Goal: Communication & Community: Share content

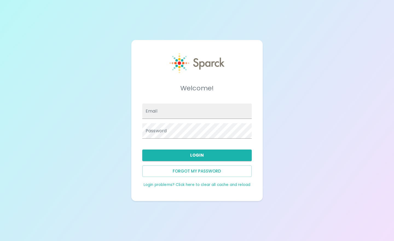
type input "[EMAIL_ADDRESS][DOMAIN_NAME]"
click at [186, 152] on button "Login" at bounding box center [197, 154] width 110 height 11
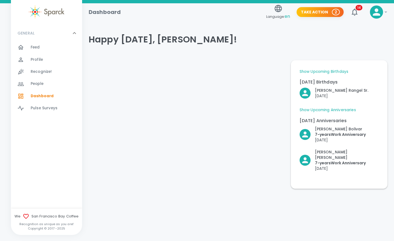
click at [354, 9] on icon "button" at bounding box center [355, 11] width 6 height 7
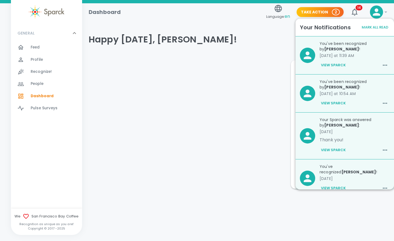
click at [334, 102] on button "View Sparck" at bounding box center [334, 103] width 28 height 9
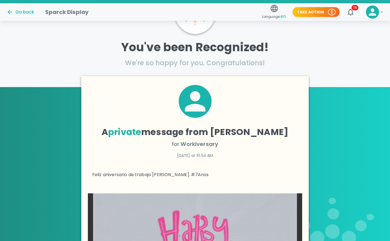
scroll to position [53, 0]
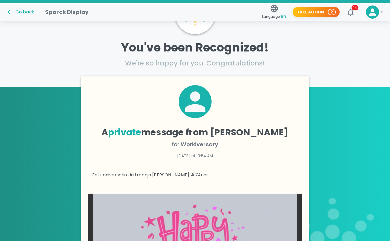
click at [349, 13] on icon "button" at bounding box center [351, 11] width 6 height 7
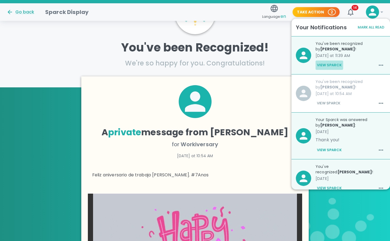
click at [327, 64] on button "View Sparck" at bounding box center [330, 65] width 28 height 9
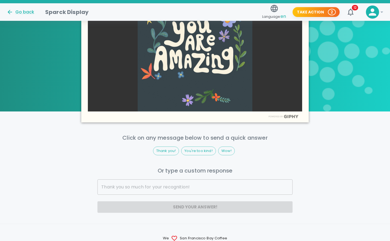
scroll to position [268, 0]
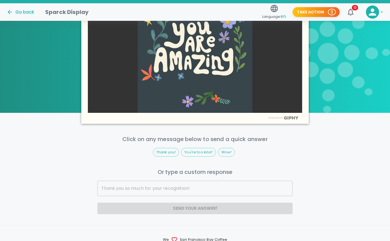
click at [155, 190] on input "text" at bounding box center [194, 188] width 195 height 15
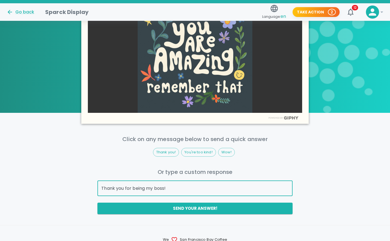
click at [154, 187] on input "Thank you for being my boss!" at bounding box center [194, 188] width 195 height 15
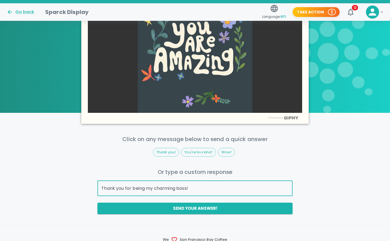
drag, startPoint x: 156, startPoint y: 187, endPoint x: 174, endPoint y: 188, distance: 18.1
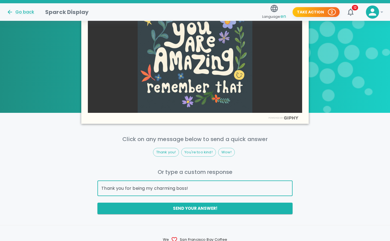
click at [174, 188] on input "Thank you for being my charming boss!" at bounding box center [194, 188] width 195 height 15
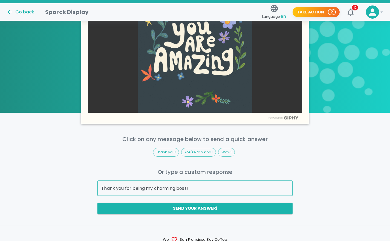
click at [168, 188] on input "Thank you for being my charming boss!" at bounding box center [194, 188] width 195 height 15
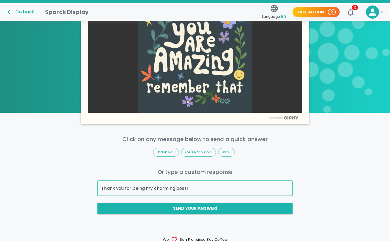
drag, startPoint x: 155, startPoint y: 187, endPoint x: 177, endPoint y: 189, distance: 22.3
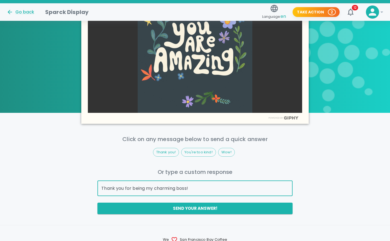
click at [177, 189] on input "Thank you for being my charming boss!" at bounding box center [194, 188] width 195 height 15
click at [167, 188] on input "Thank you for being my charming boss!" at bounding box center [194, 188] width 195 height 15
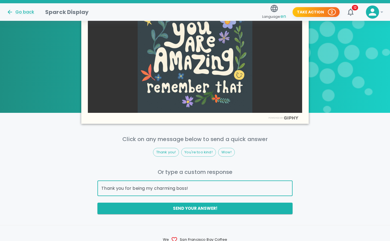
drag, startPoint x: 156, startPoint y: 187, endPoint x: 176, endPoint y: 190, distance: 20.7
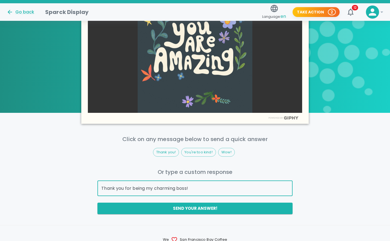
click at [176, 190] on input "Thank you for being my charming boss!" at bounding box center [194, 188] width 195 height 15
type input "Thank you for being my charming boss!"
click at [208, 187] on input "Thank you for being my charming boss!" at bounding box center [194, 188] width 195 height 15
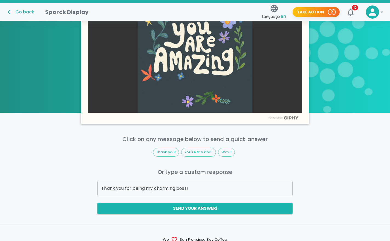
drag, startPoint x: 194, startPoint y: 209, endPoint x: 172, endPoint y: 206, distance: 23.0
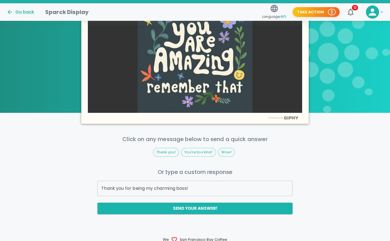
click at [172, 206] on button "Send your answer!" at bounding box center [194, 208] width 195 height 11
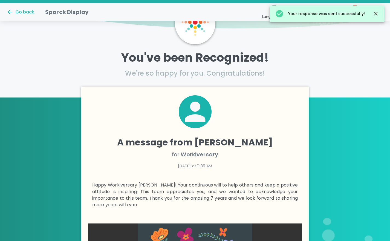
scroll to position [0, 0]
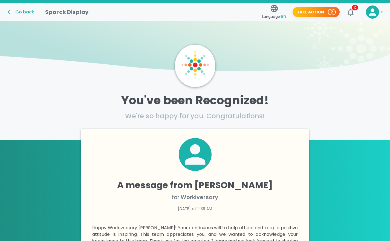
click at [353, 10] on icon "button" at bounding box center [350, 12] width 9 height 9
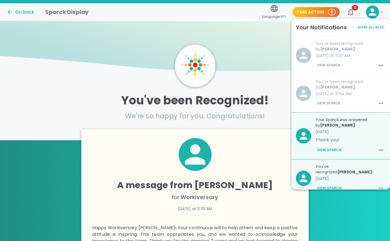
click at [356, 143] on div "Your Sparck was answered by [PERSON_NAME] : [DATE] Thank you! View Sparck" at bounding box center [348, 134] width 74 height 42
click at [320, 101] on button "View Sparck" at bounding box center [329, 103] width 26 height 9
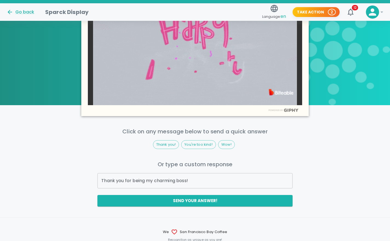
scroll to position [257, 0]
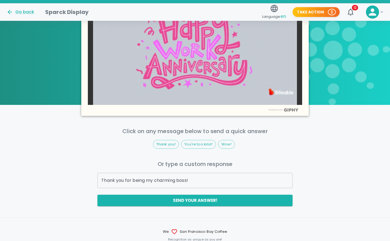
click at [214, 178] on input "Thank you for being my charming boss!" at bounding box center [194, 180] width 195 height 15
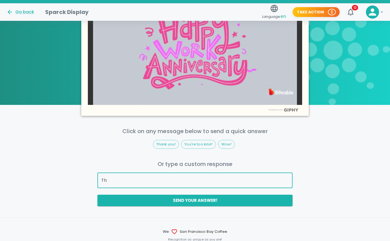
type input "T"
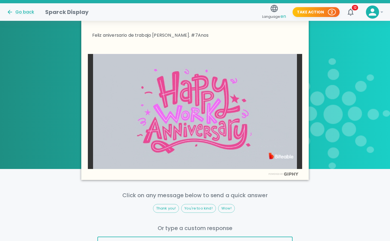
scroll to position [182, 0]
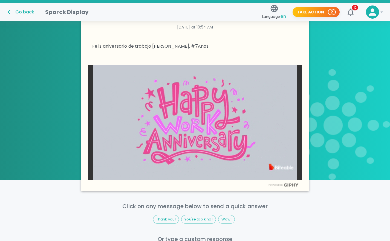
click at [23, 8] on div "Go back" at bounding box center [21, 9] width 39 height 11
click at [24, 12] on div "Go back" at bounding box center [21, 12] width 28 height 7
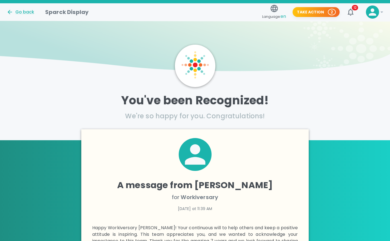
click at [12, 11] on icon at bounding box center [10, 12] width 7 height 7
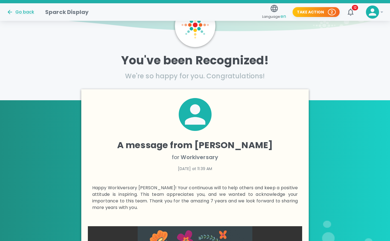
scroll to position [53, 0]
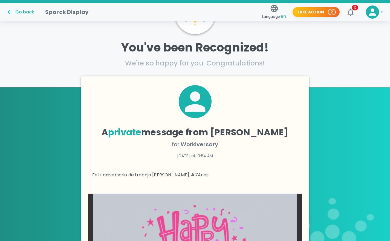
click at [8, 11] on icon at bounding box center [10, 12] width 7 height 7
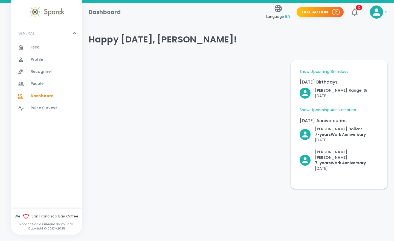
click at [40, 70] on span "Recognize!" at bounding box center [41, 71] width 21 height 5
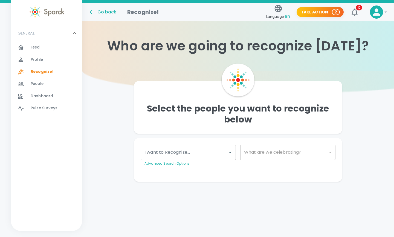
click at [187, 156] on input "I want to Recognize..." at bounding box center [184, 152] width 82 height 10
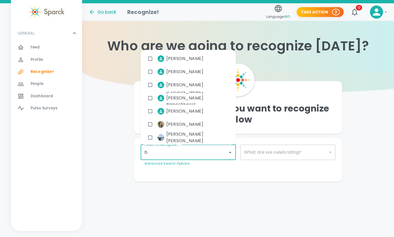
type input "be"
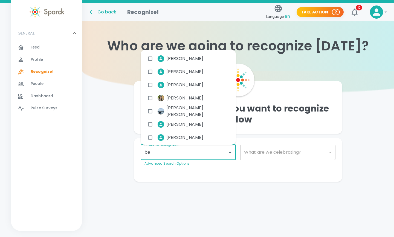
click at [193, 122] on span "[PERSON_NAME]" at bounding box center [184, 124] width 37 height 7
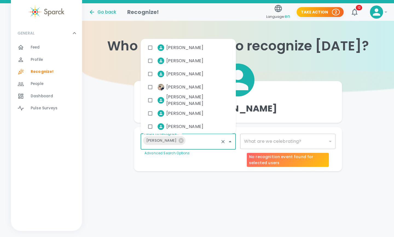
click at [277, 139] on div "​" at bounding box center [287, 141] width 95 height 15
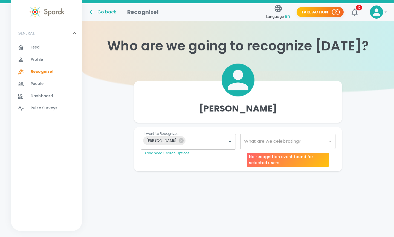
click at [284, 141] on div "​" at bounding box center [287, 141] width 95 height 15
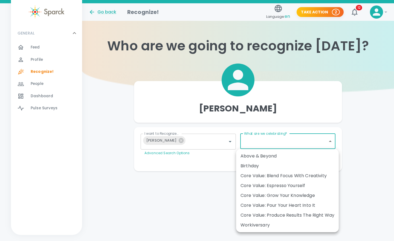
click at [321, 141] on body "Skip Navigation Go back Recognize! Language: en Take Action 2 12 ! GENERAL 0 Fe…" at bounding box center [197, 96] width 394 height 193
click at [258, 165] on div "Birthday" at bounding box center [288, 166] width 94 height 7
type input "2072"
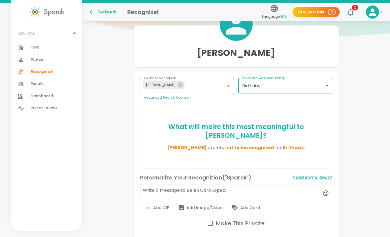
scroll to position [99, 0]
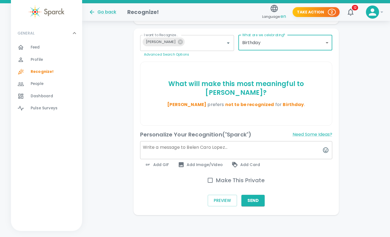
click at [211, 180] on input "Make This Private" at bounding box center [210, 179] width 11 height 11
checkbox input "true"
click at [159, 165] on span "Add GIF" at bounding box center [157, 164] width 25 height 7
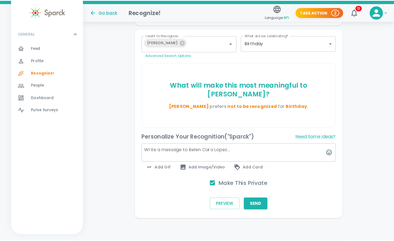
scroll to position [94, 0]
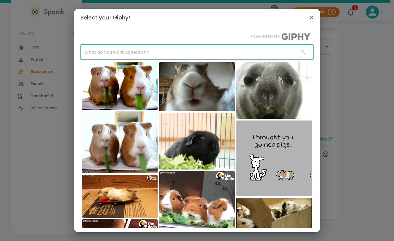
click at [148, 52] on input "text" at bounding box center [187, 52] width 214 height 15
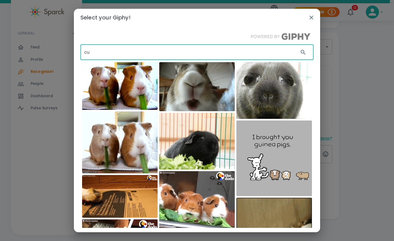
type input "c"
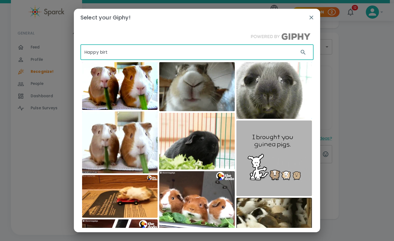
type input "Happy birtd"
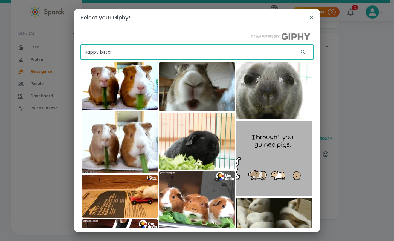
checkbox input "false"
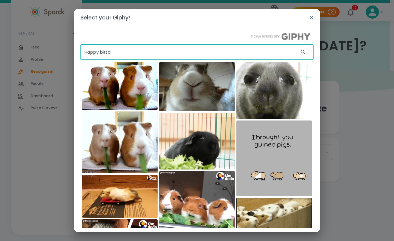
scroll to position [0, 0]
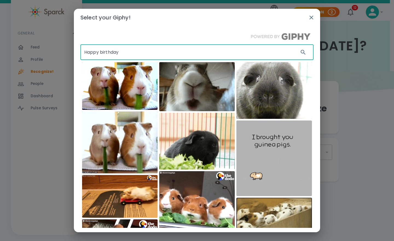
type input "Happy birthday"
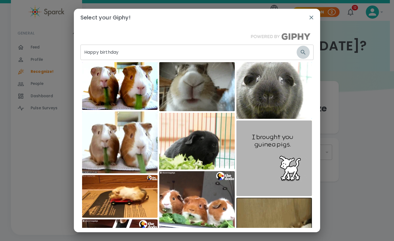
click at [300, 52] on icon "button" at bounding box center [303, 52] width 7 height 7
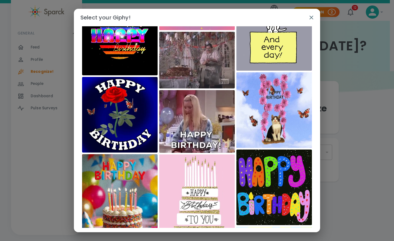
click at [200, 117] on img at bounding box center [197, 121] width 76 height 63
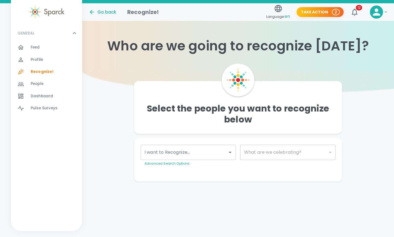
click at [286, 108] on h4 "Select the people you want to recognize below" at bounding box center [238, 114] width 199 height 22
click at [307, 154] on div "​" at bounding box center [287, 152] width 95 height 15
click at [377, 13] on icon at bounding box center [376, 11] width 7 height 7
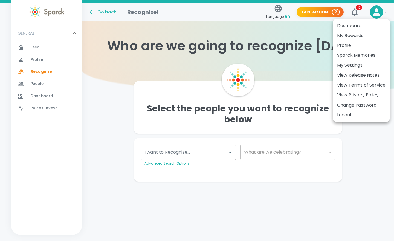
click at [372, 162] on div at bounding box center [197, 120] width 394 height 241
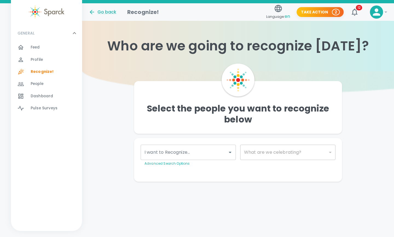
click at [375, 10] on icon at bounding box center [376, 12] width 11 height 11
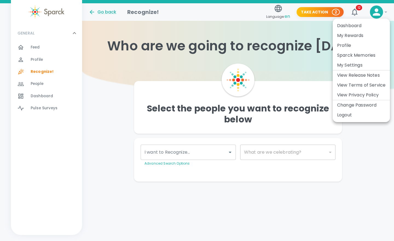
click at [367, 180] on div at bounding box center [197, 120] width 394 height 241
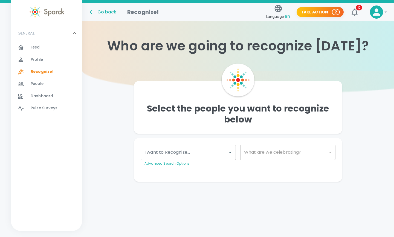
click at [214, 147] on input "I want to Recognize..." at bounding box center [184, 152] width 82 height 10
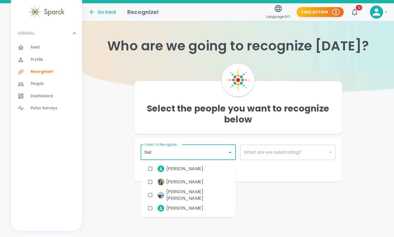
type input "bele"
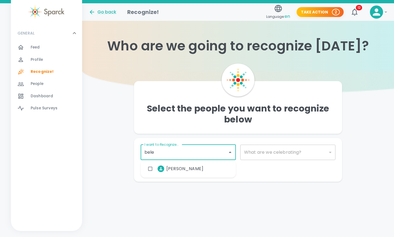
click at [183, 167] on span "[PERSON_NAME]" at bounding box center [184, 168] width 37 height 7
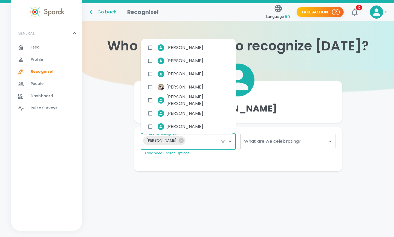
click at [261, 139] on body "Skip Navigation Go back Recognize! Language: en Take Action 2 12 ! GENERAL 0 Fe…" at bounding box center [197, 96] width 394 height 193
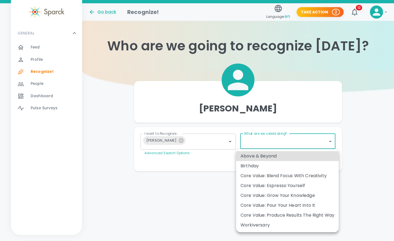
click at [263, 165] on div "Birthday" at bounding box center [288, 166] width 94 height 7
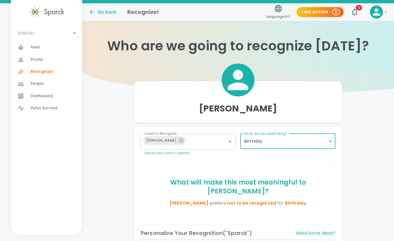
type input "2072"
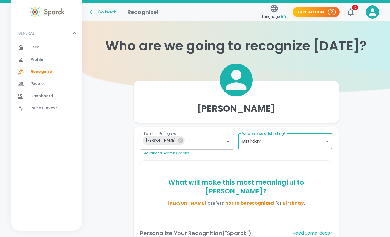
click at [263, 165] on div "What will make this most meaningful to [PERSON_NAME] ? [PERSON_NAME] prefers no…" at bounding box center [236, 192] width 192 height 64
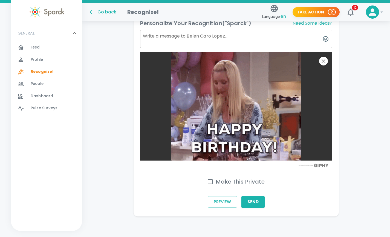
scroll to position [210, 0]
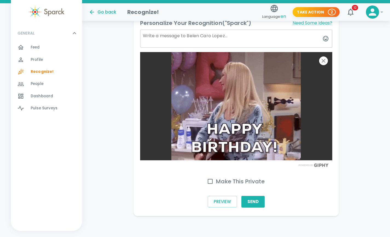
click at [211, 182] on input "Make This Private" at bounding box center [210, 181] width 11 height 11
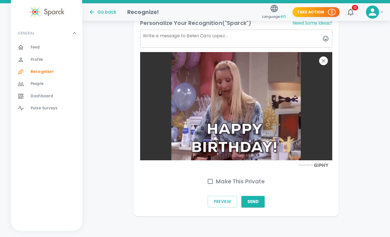
checkbox input "true"
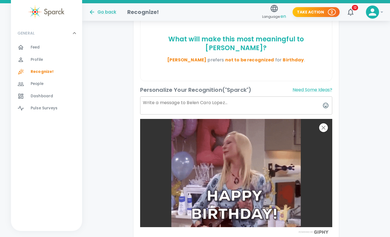
scroll to position [143, 0]
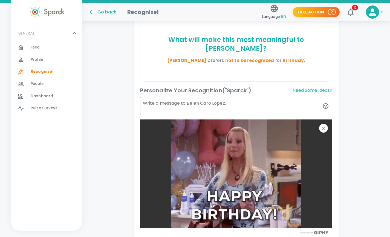
click at [203, 102] on textarea at bounding box center [236, 106] width 192 height 18
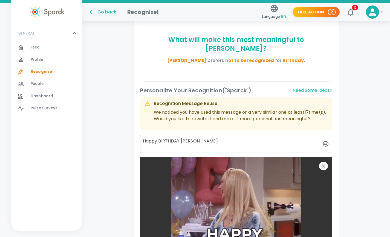
type textarea "Happy BIRTHDAY [PERSON_NAME]"
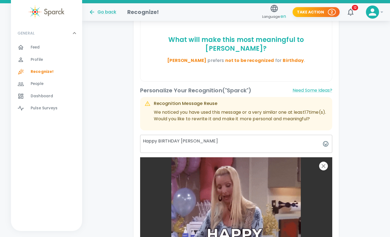
checkbox input "false"
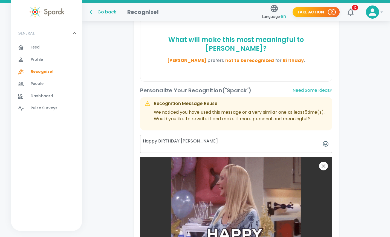
paste textarea "charming"
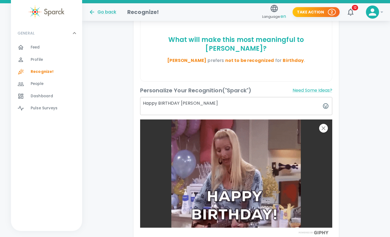
click at [201, 104] on textarea "Happy BIRTHDAY [PERSON_NAME]" at bounding box center [236, 106] width 192 height 18
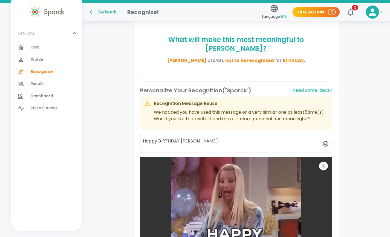
click at [201, 102] on div "Recognition Message Reuse" at bounding box center [241, 103] width 174 height 7
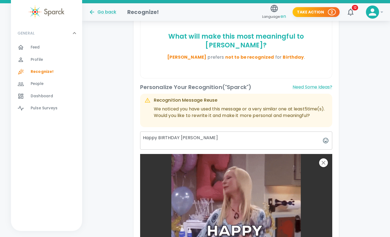
scroll to position [146, 0]
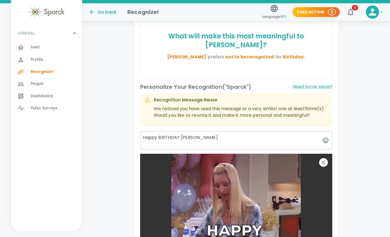
click at [197, 146] on textarea "Happy BIRTHDAY [PERSON_NAME]" at bounding box center [236, 140] width 192 height 18
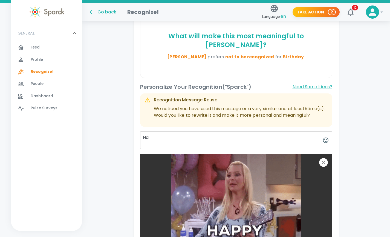
type textarea "H"
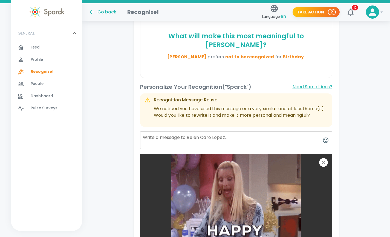
paste textarea "You are a very special person and I always count on you. With your help, thank …"
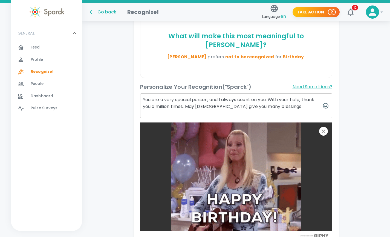
click at [263, 106] on textarea "You are a very special person, and I always count on you. With your help, thank…" at bounding box center [236, 105] width 192 height 25
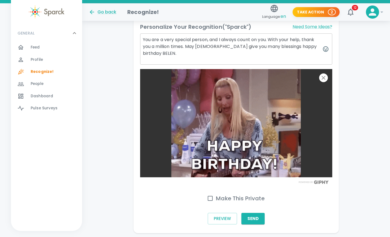
scroll to position [206, 0]
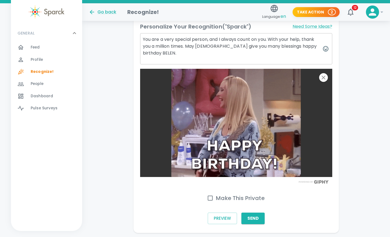
type textarea "You are a very special person, and I always count on you. With your help, thank…"
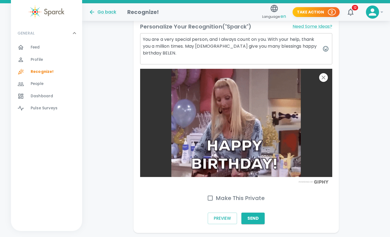
click at [254, 212] on button "Send" at bounding box center [252, 217] width 23 height 11
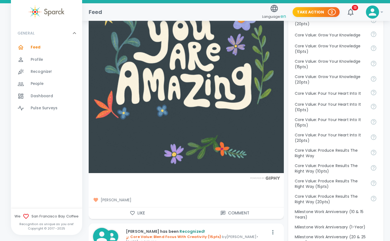
scroll to position [433, 0]
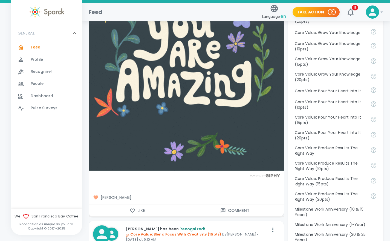
click at [132, 208] on icon "button" at bounding box center [132, 210] width 5 height 5
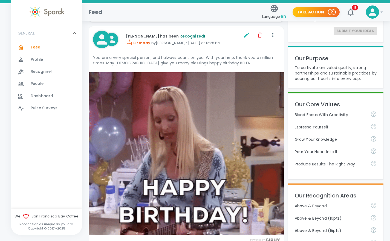
scroll to position [81, 0]
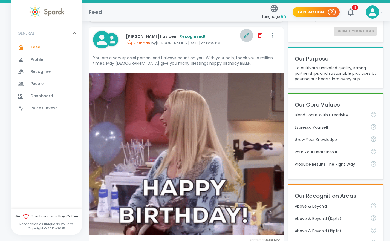
click at [246, 35] on icon "button" at bounding box center [246, 35] width 7 height 7
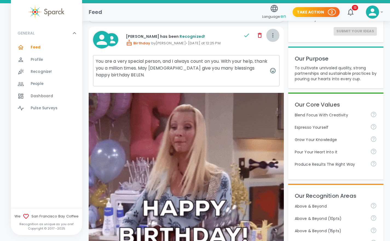
click at [275, 34] on icon "button" at bounding box center [273, 35] width 7 height 7
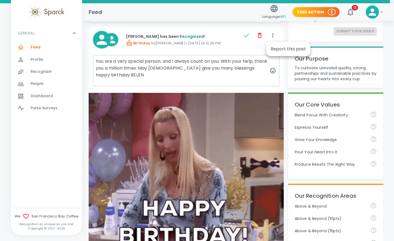
click at [47, 69] on div at bounding box center [197, 120] width 394 height 241
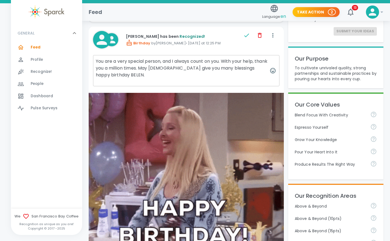
click at [37, 72] on span "Recognize!" at bounding box center [41, 71] width 21 height 5
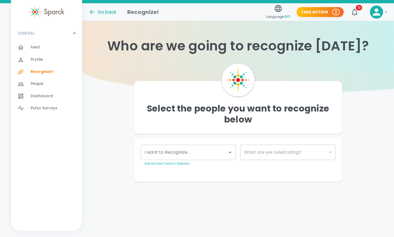
click at [192, 159] on div "I want to Recognize..." at bounding box center [188, 152] width 95 height 15
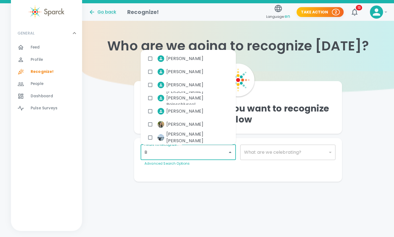
type input "BE"
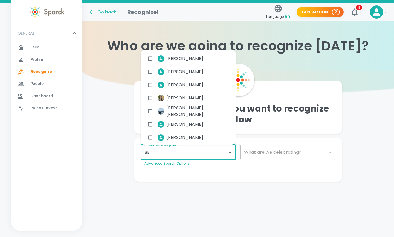
click at [181, 121] on span "[PERSON_NAME]" at bounding box center [184, 124] width 37 height 7
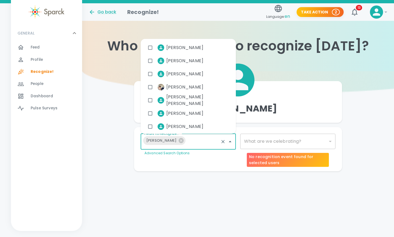
click at [276, 141] on div "​" at bounding box center [287, 141] width 95 height 15
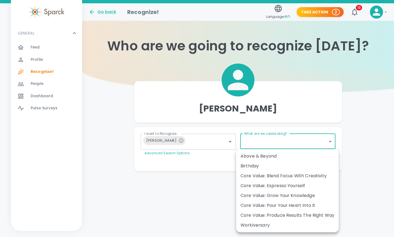
click at [276, 141] on body "Skip Navigation Go back Recognize! Language: en Take Action 2 13 ! GENERAL 0 Fe…" at bounding box center [197, 96] width 394 height 193
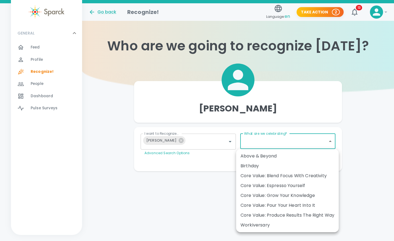
click at [254, 165] on div "Birthday" at bounding box center [288, 166] width 94 height 7
type input "2072"
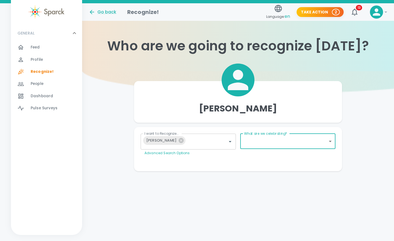
click at [283, 141] on body "Skip Navigation Go back Recognize! Language: en Take Action 2 13 ! GENERAL 0 Fe…" at bounding box center [197, 96] width 394 height 193
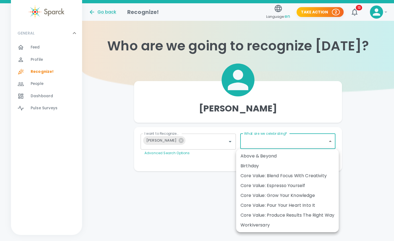
click at [250, 165] on div "Birthday" at bounding box center [288, 166] width 94 height 7
type input "2072"
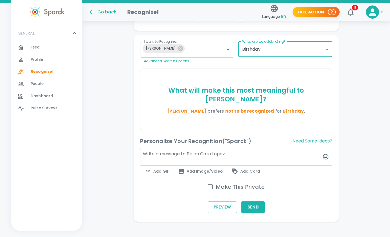
scroll to position [99, 0]
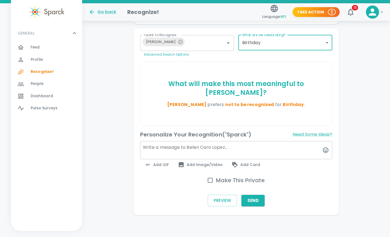
click at [209, 179] on input "Make This Private" at bounding box center [210, 179] width 11 height 11
click at [209, 180] on input "Make This Private" at bounding box center [210, 179] width 11 height 11
checkbox input "false"
click at [31, 44] on span "Feed 0" at bounding box center [35, 48] width 9 height 8
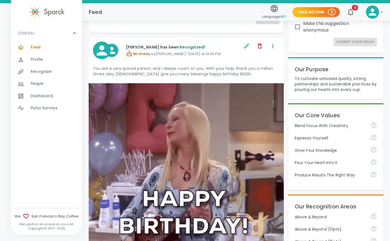
scroll to position [73, 0]
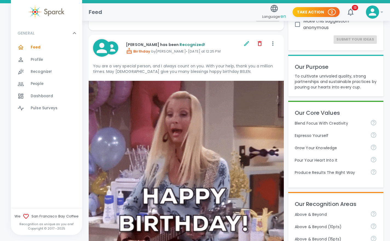
click at [349, 15] on icon "button" at bounding box center [350, 12] width 9 height 9
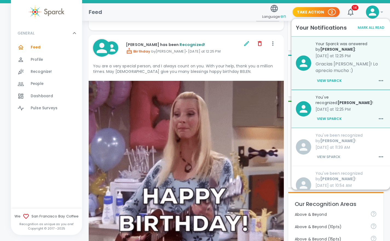
click at [348, 67] on p "Gracias [PERSON_NAME]! Lo aprecio mucho :)" at bounding box center [351, 67] width 70 height 13
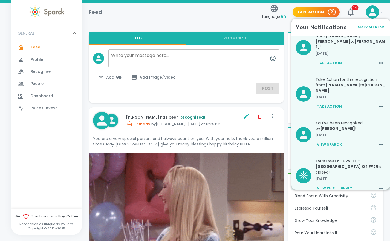
scroll to position [276, 0]
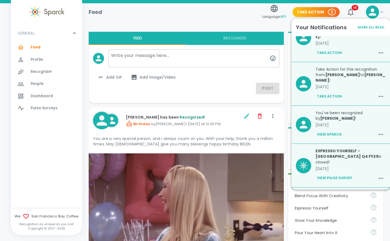
click at [330, 130] on button "View Sparck" at bounding box center [330, 134] width 28 height 9
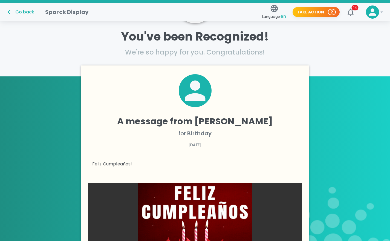
scroll to position [63, 0]
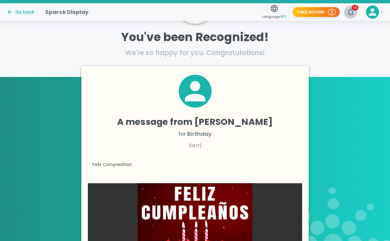
click at [347, 13] on icon "button" at bounding box center [350, 12] width 9 height 9
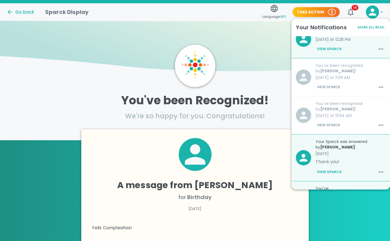
scroll to position [0, 0]
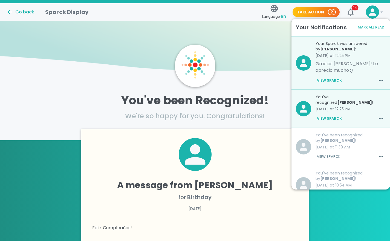
click at [209, 33] on img at bounding box center [195, 48] width 390 height 55
click at [21, 9] on div "Go back" at bounding box center [21, 12] width 28 height 7
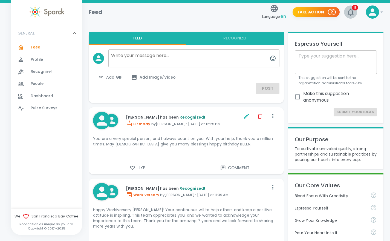
click at [352, 10] on icon "button" at bounding box center [351, 11] width 6 height 7
